Goal: Task Accomplishment & Management: Use online tool/utility

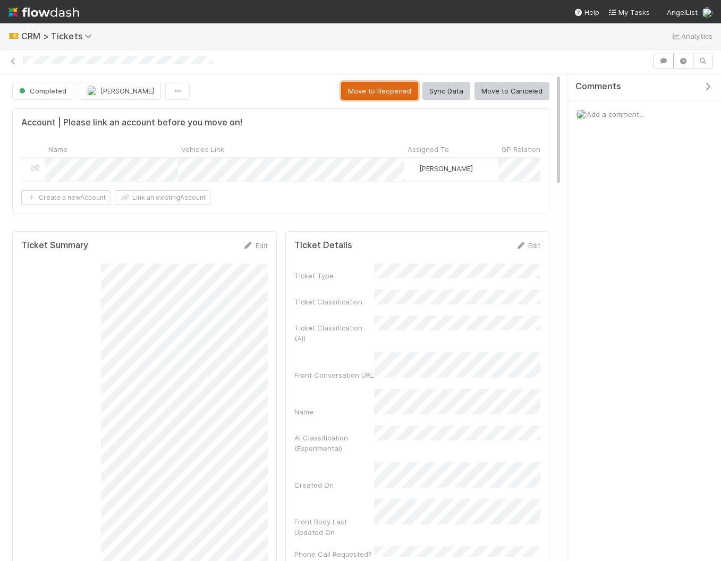
click at [407, 86] on button "Move to Reopened" at bounding box center [379, 91] width 77 height 18
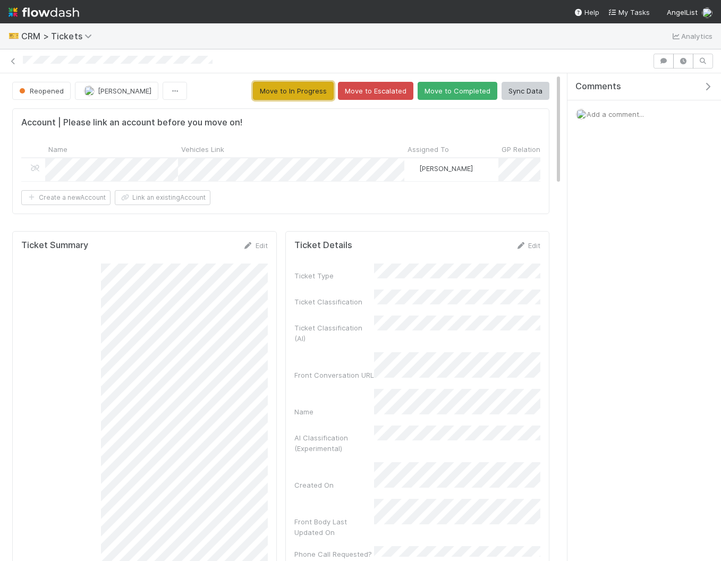
click at [291, 90] on button "Move to In Progress" at bounding box center [293, 91] width 81 height 18
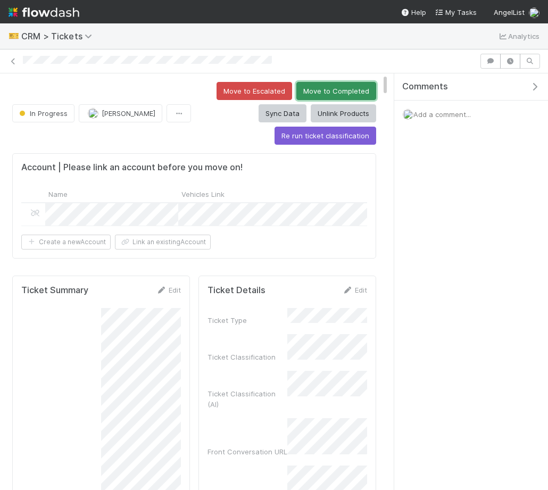
click at [315, 85] on button "Move to Completed" at bounding box center [336, 91] width 80 height 18
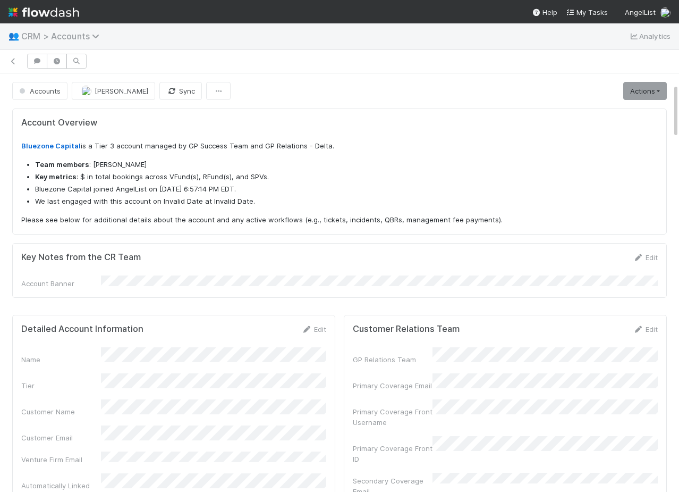
scroll to position [78, 0]
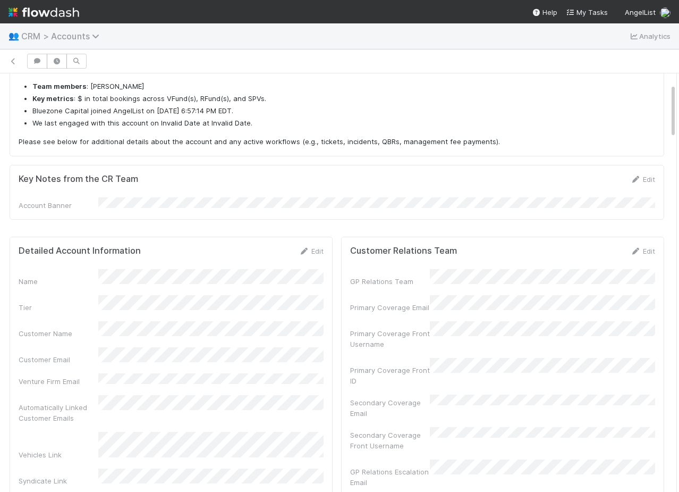
click at [56, 38] on span "CRM > Accounts" at bounding box center [62, 36] width 83 height 11
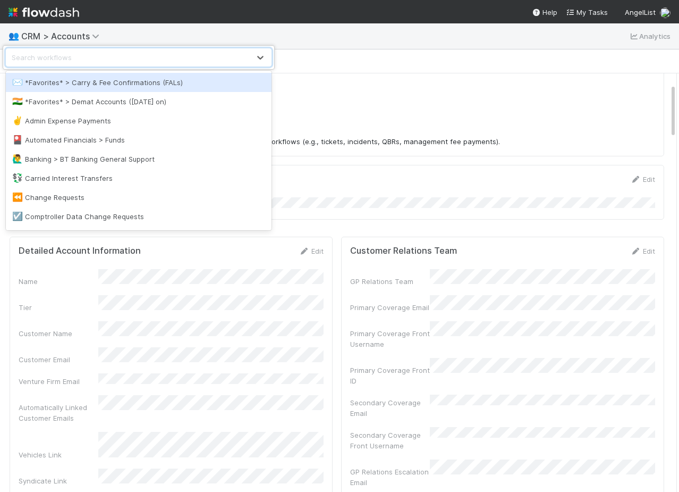
click at [355, 38] on div "option *Favorites* > Carry & Fee Confirmations (FALs) focused, 1 of 65. 65 resu…" at bounding box center [339, 246] width 679 height 492
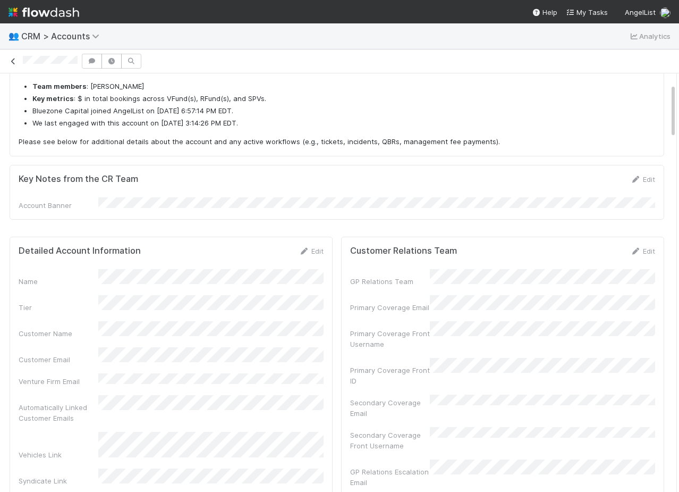
click at [14, 60] on icon at bounding box center [13, 61] width 11 height 7
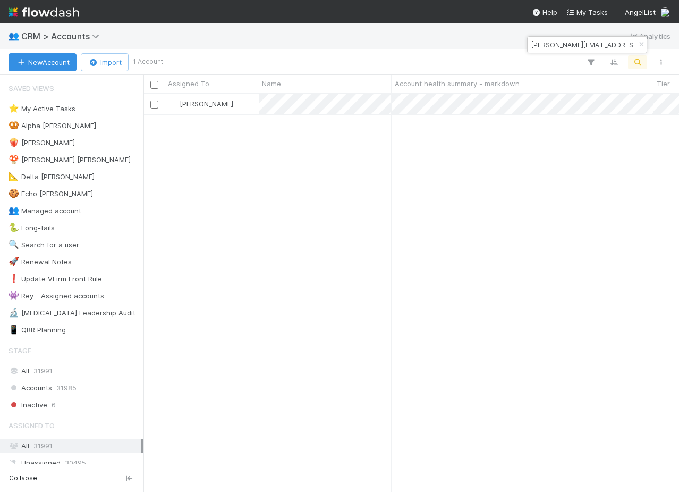
scroll to position [398, 536]
click at [560, 45] on input "[PERSON_NAME][EMAIL_ADDRESS][DOMAIN_NAME]" at bounding box center [582, 44] width 106 height 13
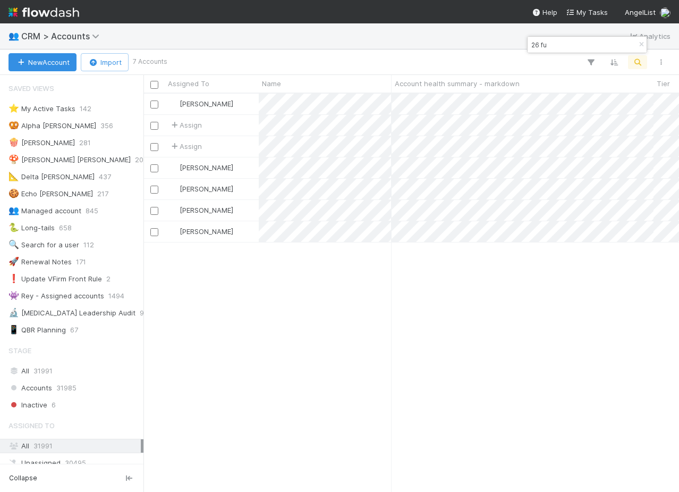
type input "26 fu"
click at [354, 104] on div at bounding box center [339, 246] width 679 height 492
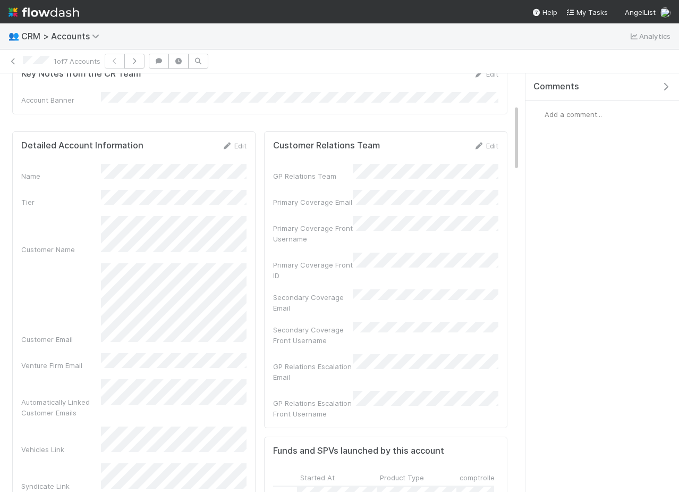
scroll to position [257, 0]
